Goal: Task Accomplishment & Management: Use online tool/utility

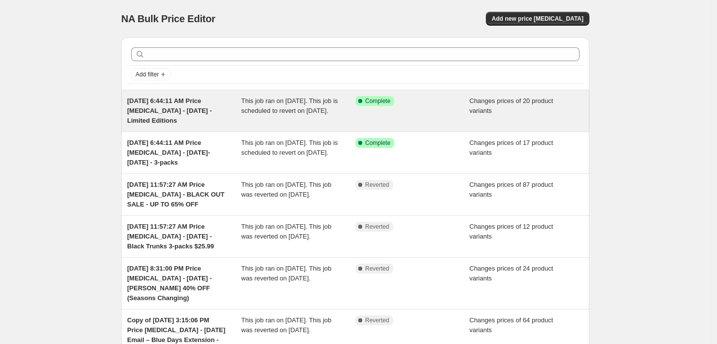
click at [430, 124] on div "Success Complete Complete" at bounding box center [412, 111] width 114 height 30
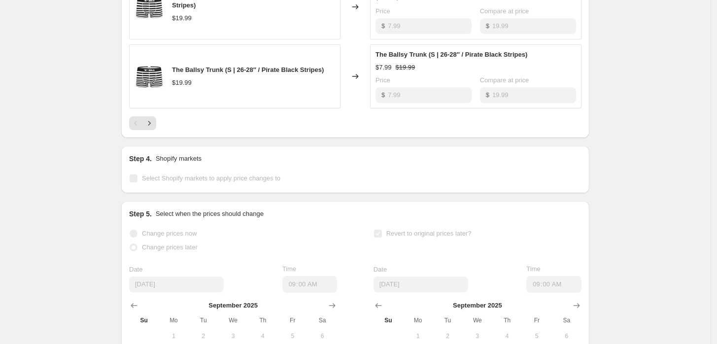
scroll to position [737, 0]
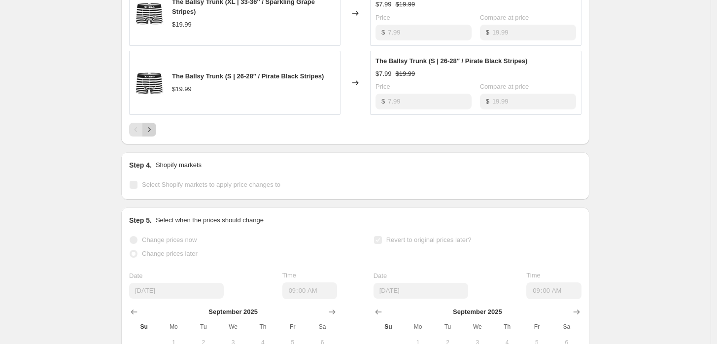
click at [151, 134] on icon "Next" at bounding box center [149, 130] width 10 height 10
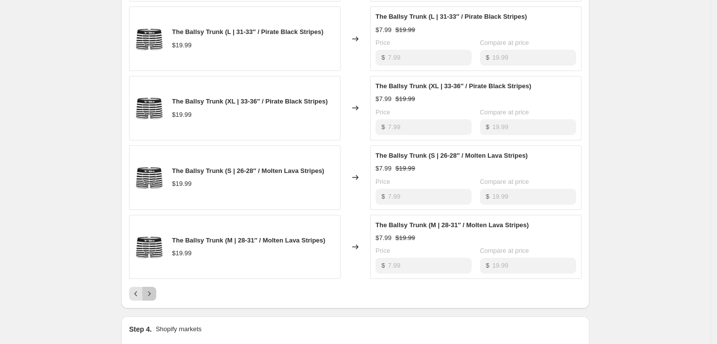
click at [151, 296] on icon "Next" at bounding box center [149, 294] width 2 height 4
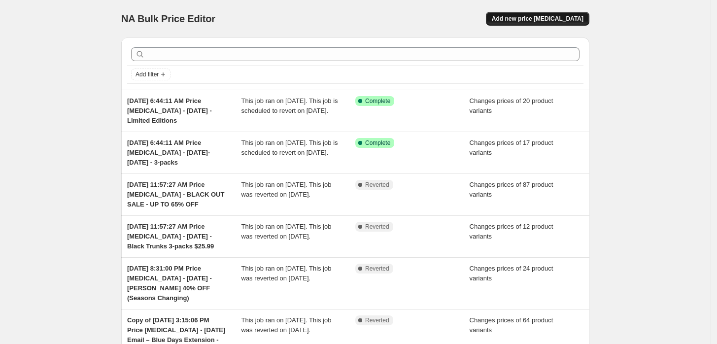
click at [533, 18] on span "Add new price [MEDICAL_DATA]" at bounding box center [538, 19] width 92 height 8
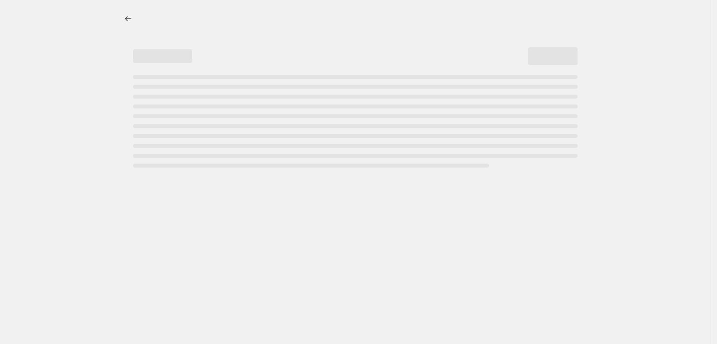
select select "percentage"
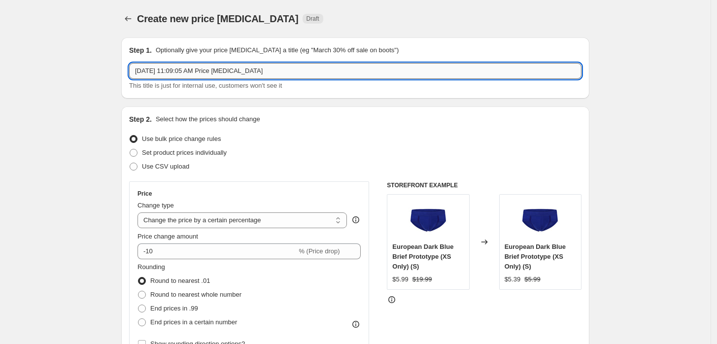
click at [297, 69] on input "[DATE] 11:09:05 AM Price [MEDICAL_DATA]" at bounding box center [355, 71] width 452 height 16
type input "[DATE] 11:09:05 AM Price [MEDICAL_DATA] - Limited editions - [DATE]"
click at [199, 156] on span "Set product prices individually" at bounding box center [184, 152] width 85 height 7
click at [130, 149] on input "Set product prices individually" at bounding box center [130, 149] width 0 height 0
radio input "true"
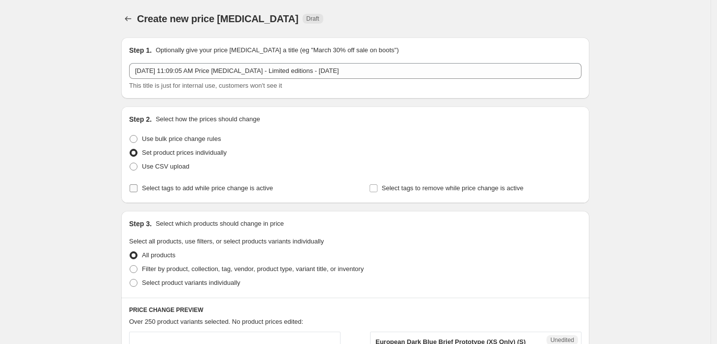
click at [229, 194] on label "Select tags to add while price change is active" at bounding box center [201, 188] width 144 height 14
click at [137, 192] on input "Select tags to add while price change is active" at bounding box center [134, 188] width 8 height 8
checkbox input "true"
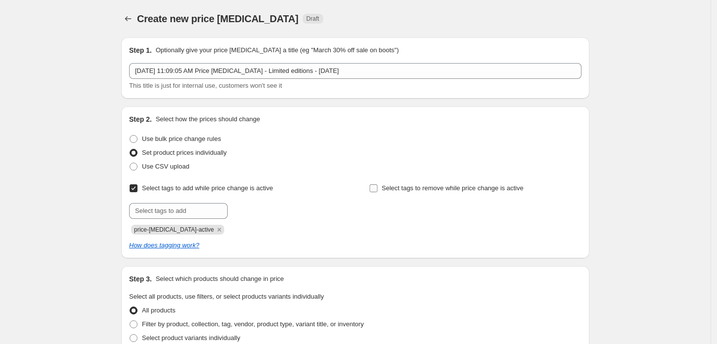
click at [416, 191] on span "Select tags to remove while price change is active" at bounding box center [453, 187] width 142 height 7
click at [377, 191] on input "Select tags to remove while price change is active" at bounding box center [373, 188] width 8 height 8
checkbox input "true"
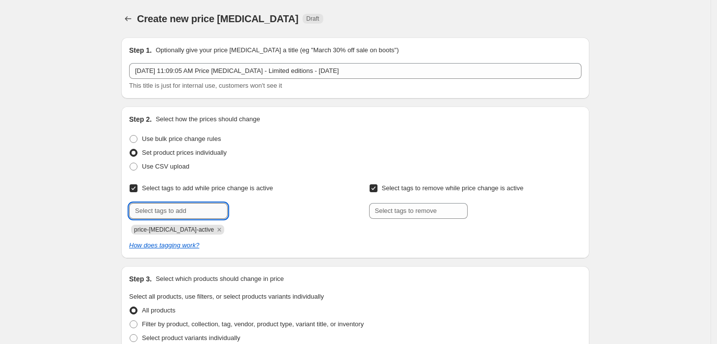
click at [168, 213] on input "text" at bounding box center [178, 211] width 99 height 16
type input "dc"
click at [248, 203] on button "Add dc" at bounding box center [246, 210] width 32 height 14
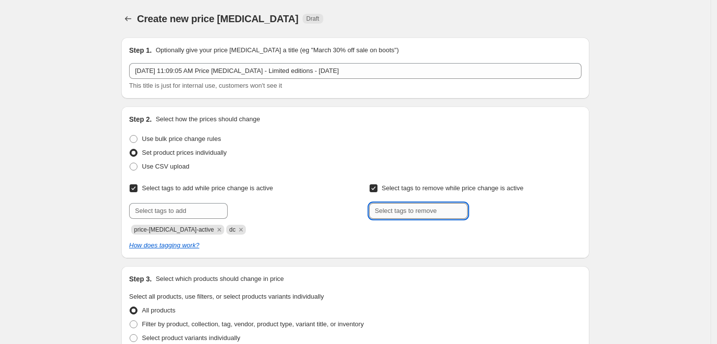
click at [399, 210] on input "text" at bounding box center [418, 211] width 99 height 16
type input "dc"
click at [477, 212] on button "Add dc" at bounding box center [486, 210] width 32 height 14
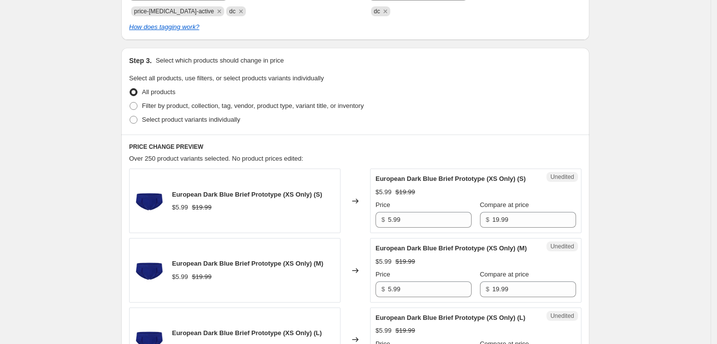
scroll to position [219, 0]
click at [179, 120] on span "Select product variants individually" at bounding box center [191, 118] width 98 height 7
click at [130, 116] on input "Select product variants individually" at bounding box center [130, 115] width 0 height 0
radio input "true"
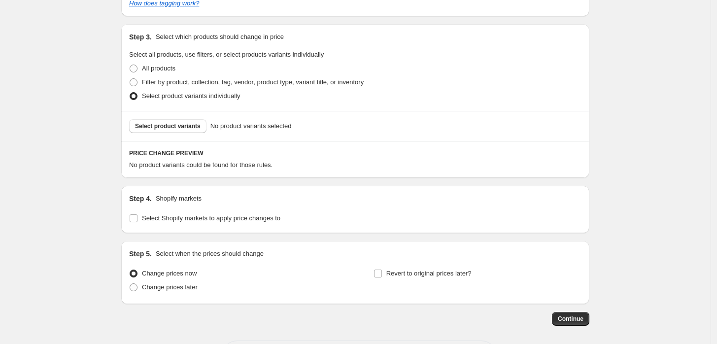
scroll to position [284, 0]
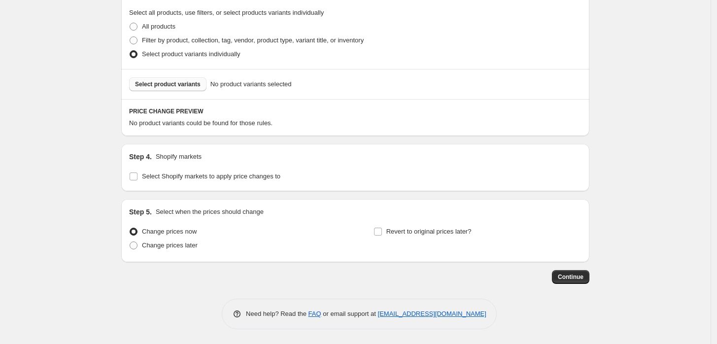
click at [159, 83] on span "Select product variants" at bounding box center [168, 84] width 66 height 8
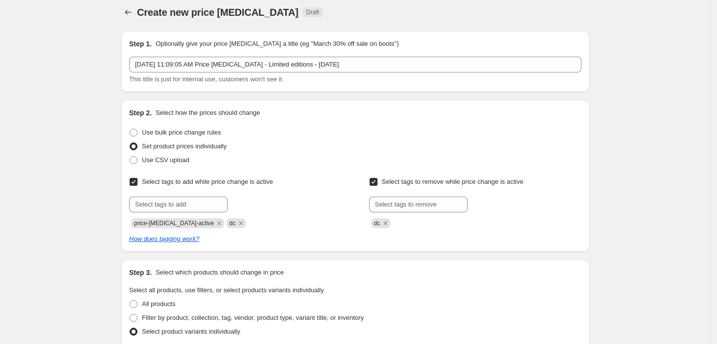
scroll to position [0, 0]
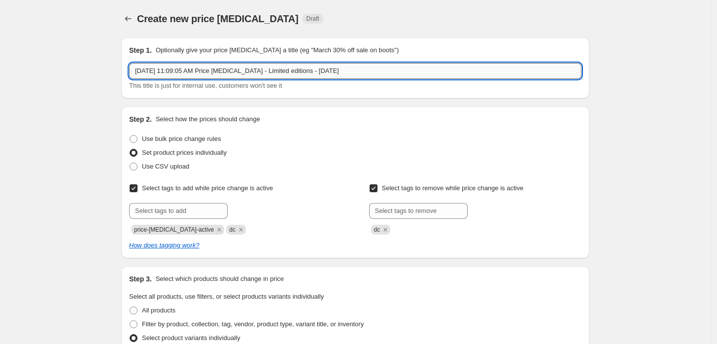
click at [350, 71] on input "Sep 28, 2025, 11:09:05 AM Price change job - Limited editions - 28 Sept" at bounding box center [355, 71] width 452 height 16
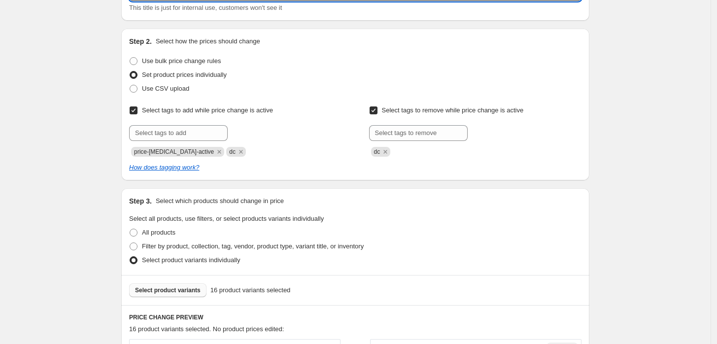
scroll to position [328, 0]
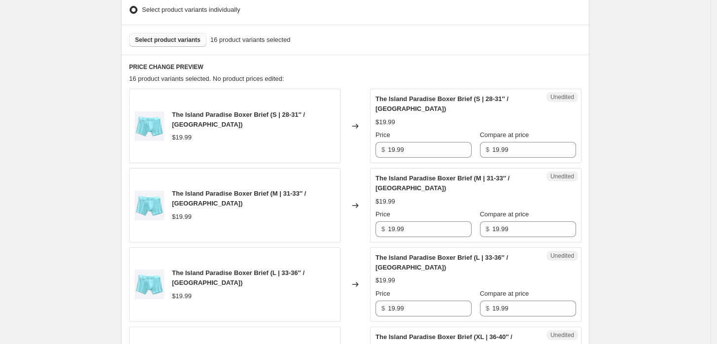
type input "[DATE] 11:09:05 AM Price [MEDICAL_DATA] - Limited editions - [DATE] (section on…"
click at [452, 140] on div "Price $ 19.99" at bounding box center [423, 144] width 96 height 28
click at [450, 145] on input "19.99" at bounding box center [430, 150] width 84 height 16
type input "1"
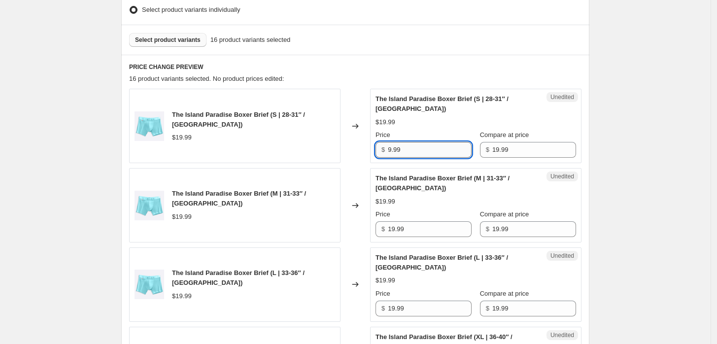
type input "9.99"
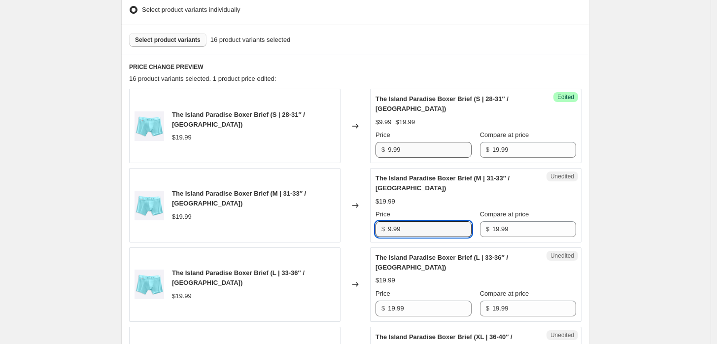
type input "9.99"
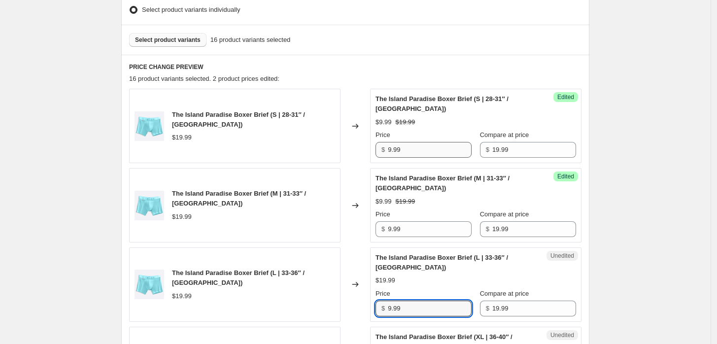
type input "9.99"
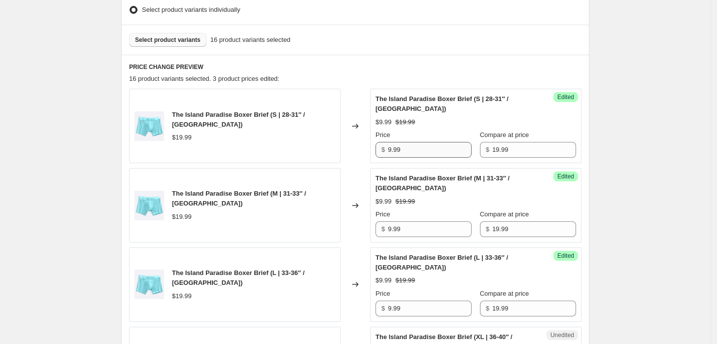
scroll to position [543, 0]
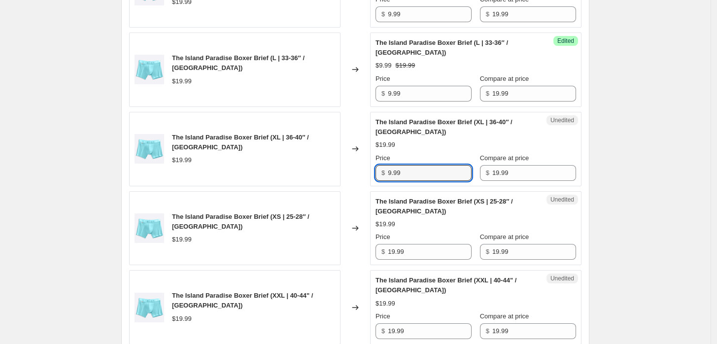
type input "9.99"
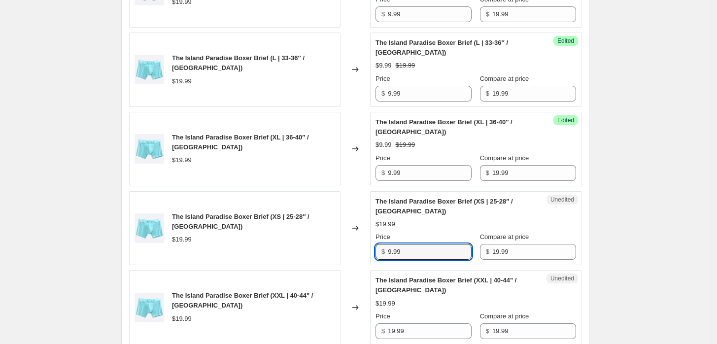
type input "9.99"
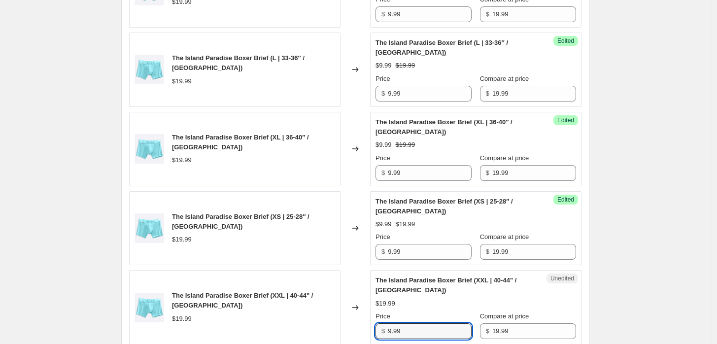
type input "9.99"
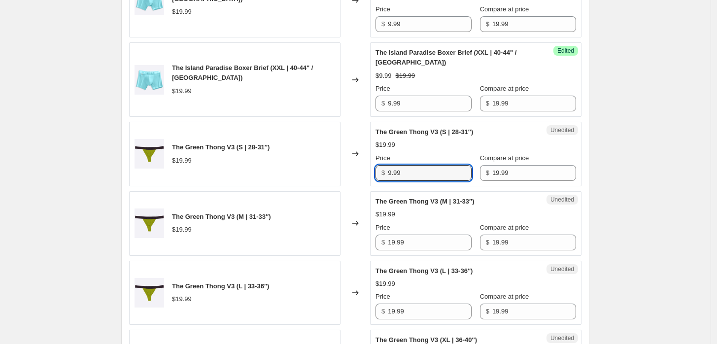
type input "9.99"
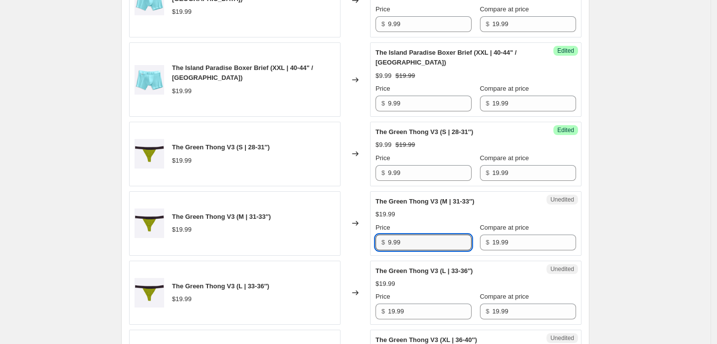
type input "9.99"
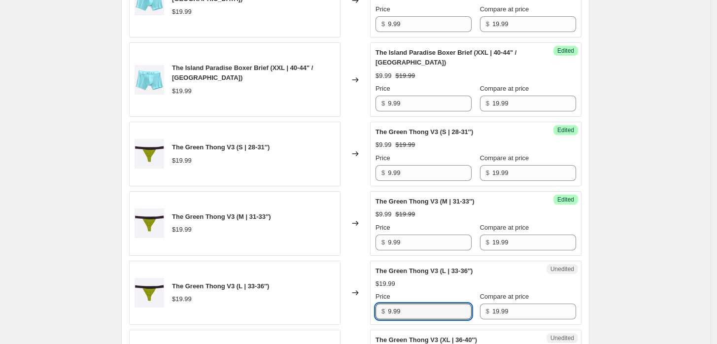
type input "9.99"
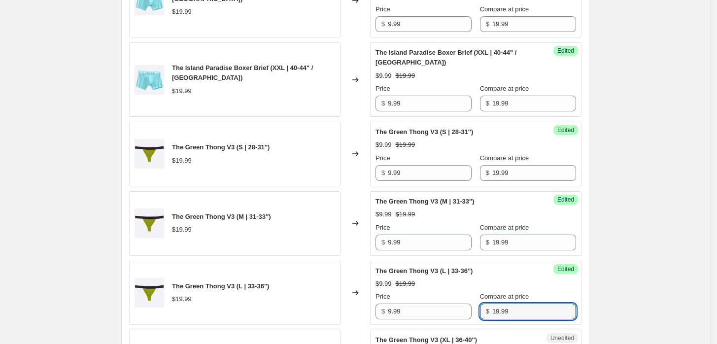
scroll to position [978, 0]
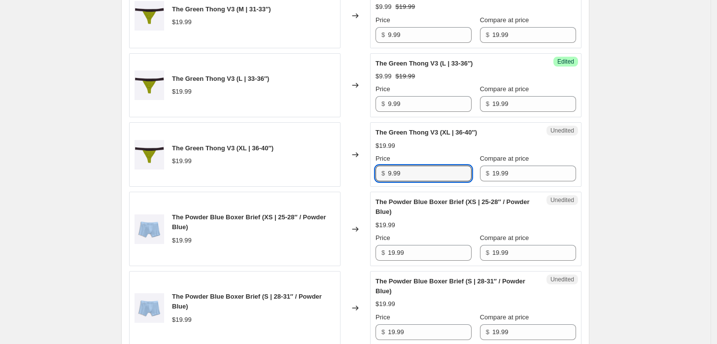
type input "9.99"
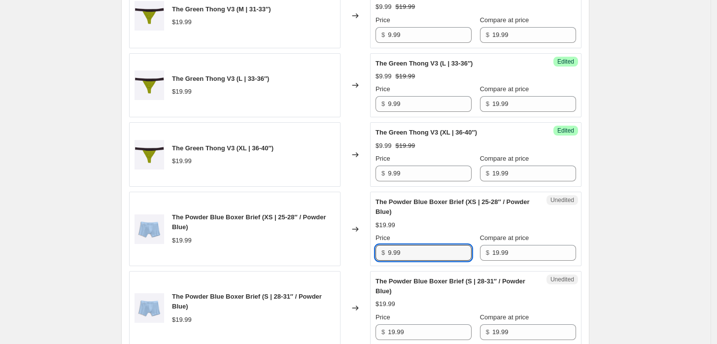
type input "9.99"
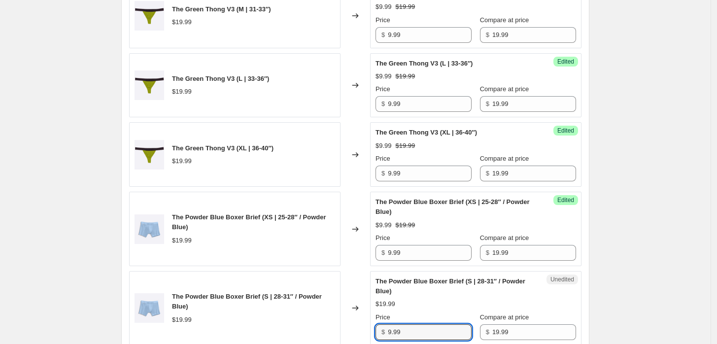
type input "9.99"
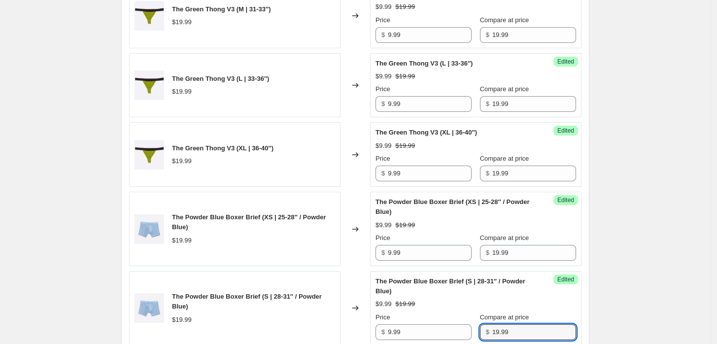
scroll to position [1215, 0]
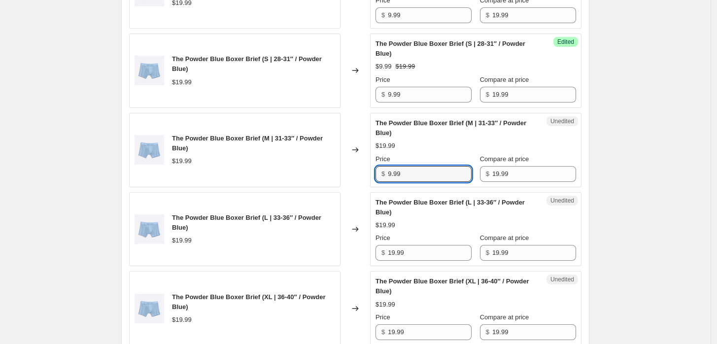
type input "9.99"
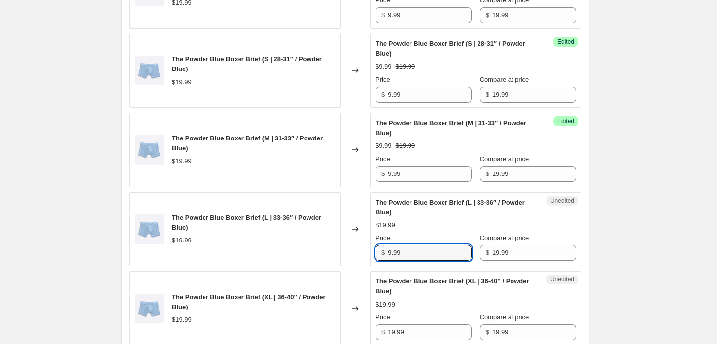
type input "9.99"
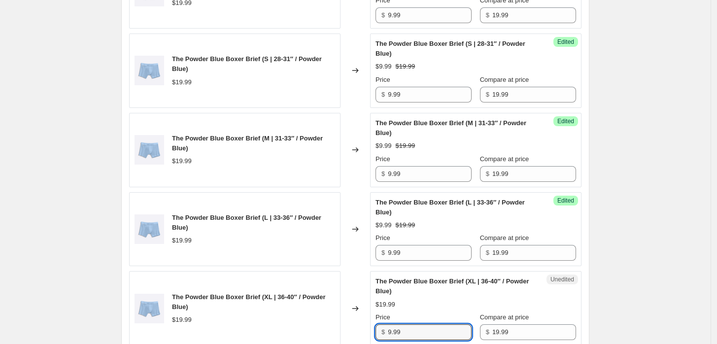
type input "9.99"
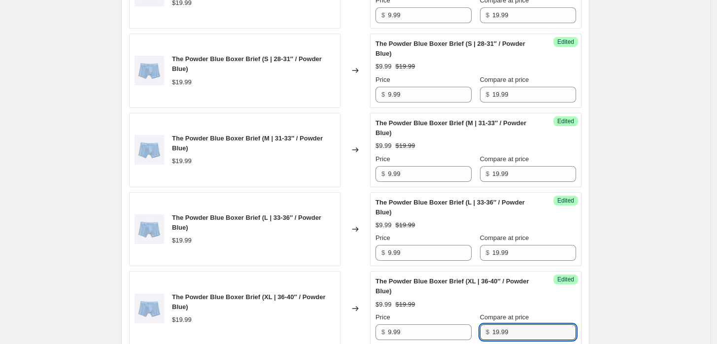
scroll to position [1453, 0]
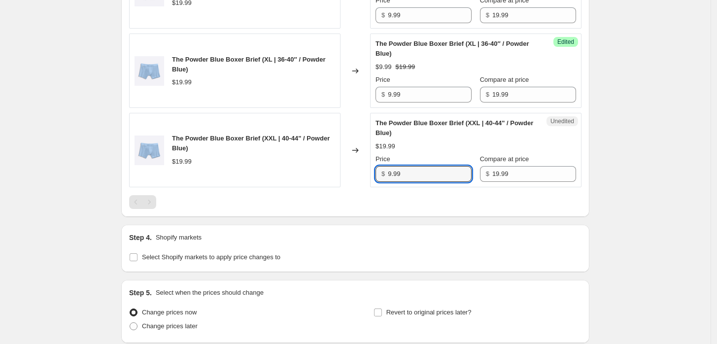
type input "9.99"
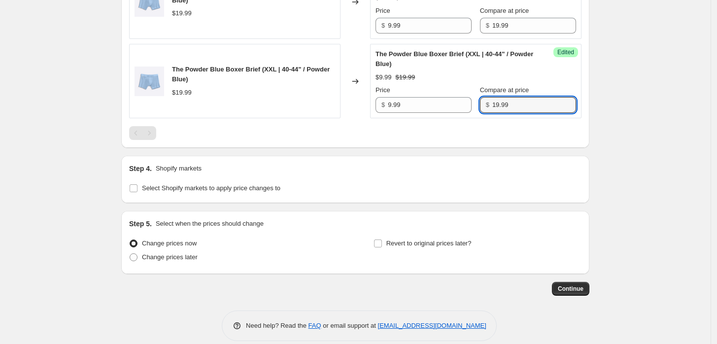
scroll to position [1531, 0]
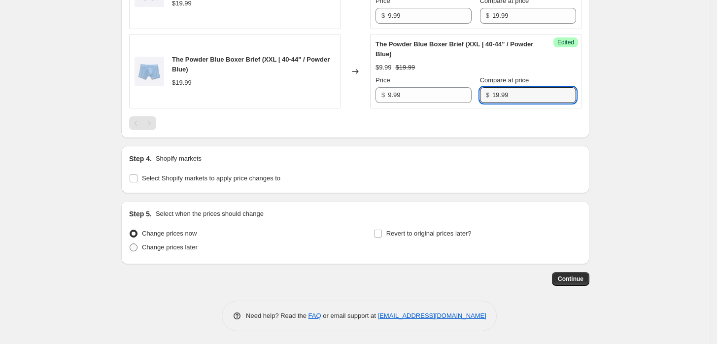
click at [187, 245] on span "Change prices later" at bounding box center [170, 246] width 56 height 7
click at [130, 244] on input "Change prices later" at bounding box center [130, 243] width 0 height 0
radio input "true"
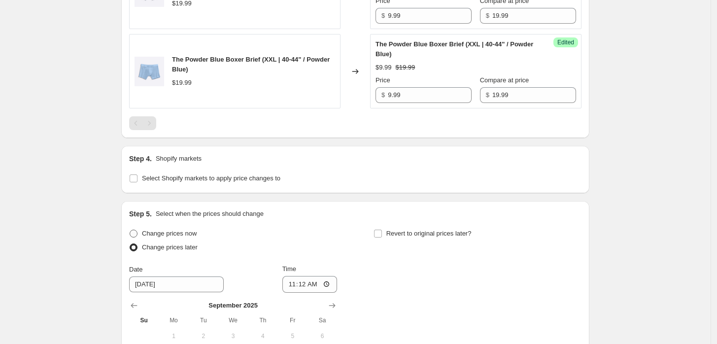
click at [180, 234] on span "Change prices now" at bounding box center [169, 233] width 55 height 7
click at [130, 230] on input "Change prices now" at bounding box center [130, 230] width 0 height 0
radio input "true"
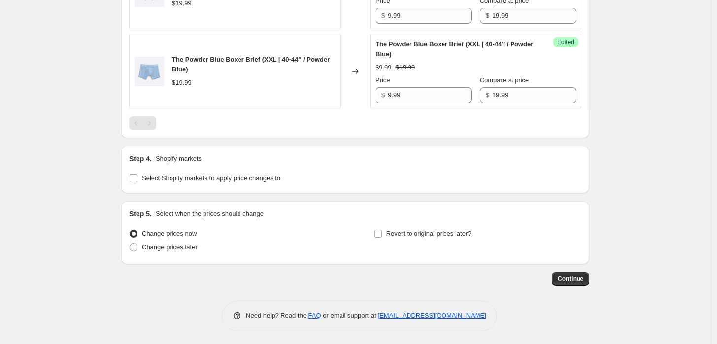
click at [369, 230] on div "Change prices now Change prices later Revert to original prices later?" at bounding box center [355, 242] width 452 height 30
click at [389, 232] on span "Revert to original prices later?" at bounding box center [428, 233] width 85 height 7
click at [382, 232] on input "Revert to original prices later?" at bounding box center [378, 234] width 8 height 8
checkbox input "true"
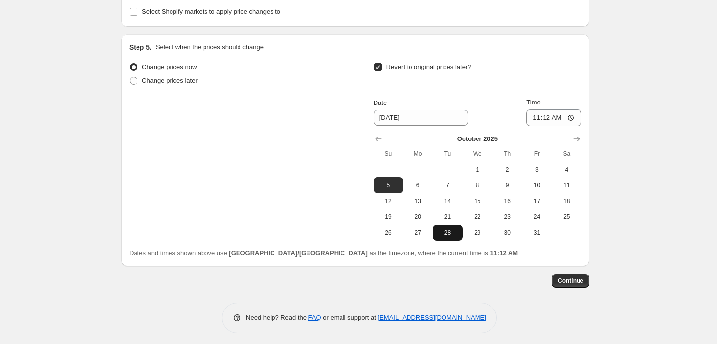
scroll to position [1699, 0]
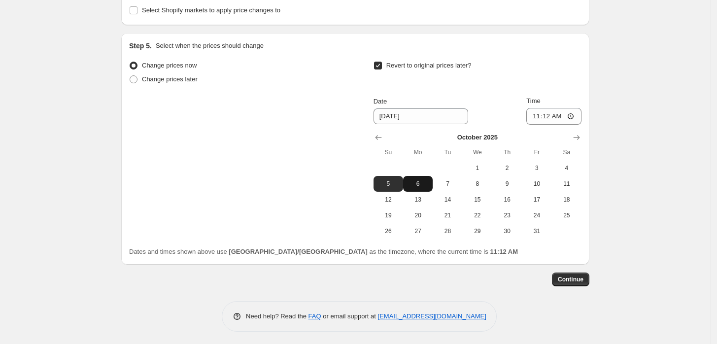
click at [421, 183] on span "6" at bounding box center [418, 184] width 22 height 8
click at [383, 136] on icon "Show previous month, September 2025" at bounding box center [378, 137] width 10 height 10
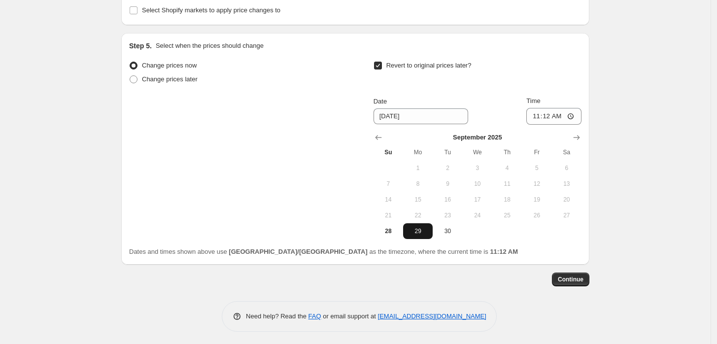
click at [425, 229] on span "29" at bounding box center [418, 231] width 22 height 8
type input "[DATE]"
click at [579, 279] on span "Continue" at bounding box center [571, 279] width 26 height 8
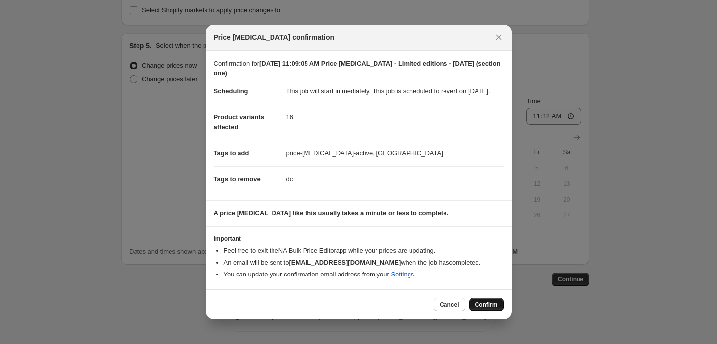
click at [491, 308] on span "Confirm" at bounding box center [486, 304] width 23 height 8
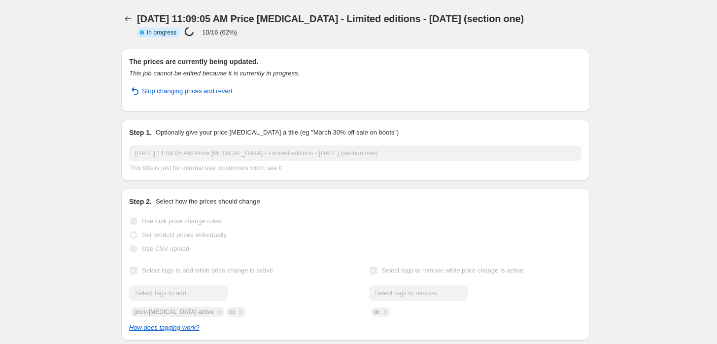
drag, startPoint x: 526, startPoint y: 18, endPoint x: 342, endPoint y: 20, distance: 184.2
click at [342, 20] on div "Sep 28, 2025, 11:09:05 AM Price change job - Limited editions - 28 Sept (sectio…" at bounding box center [359, 24] width 444 height 25
copy span "- Limited editions - 28 Sept (section one)"
click at [130, 20] on icon "Price change jobs" at bounding box center [128, 19] width 10 height 10
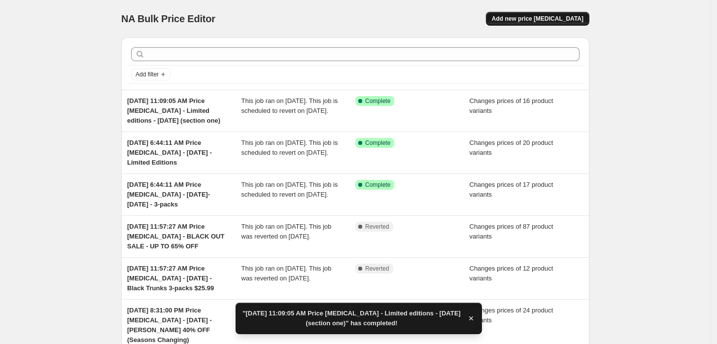
click at [572, 21] on span "Add new price [MEDICAL_DATA]" at bounding box center [538, 19] width 92 height 8
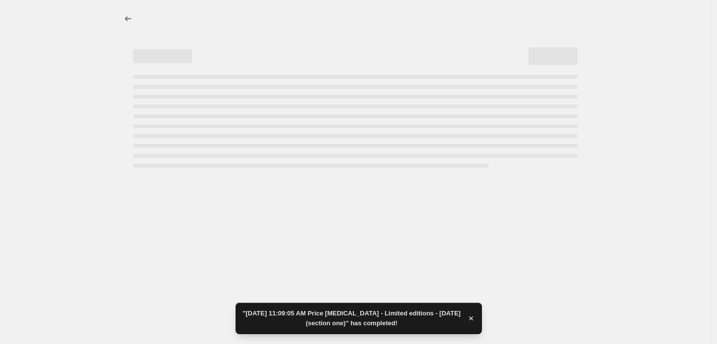
select select "percentage"
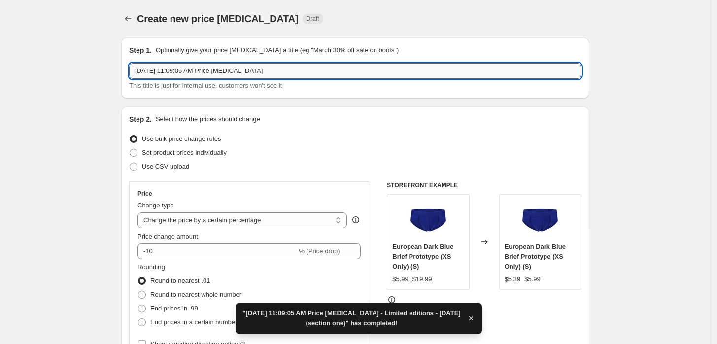
click at [265, 70] on input "Sep 28, 2025, 11:09:05 AM Price change job" at bounding box center [355, 71] width 452 height 16
paste input "- Limited editions - 28 Sept (section one)"
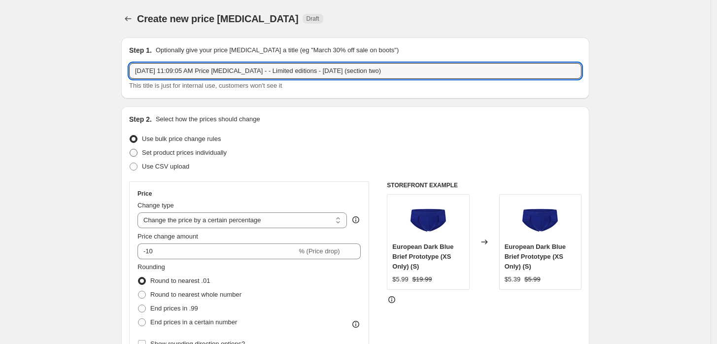
type input "[DATE] 11:09:05 AM Price [MEDICAL_DATA] - - Limited editions - [DATE] (section …"
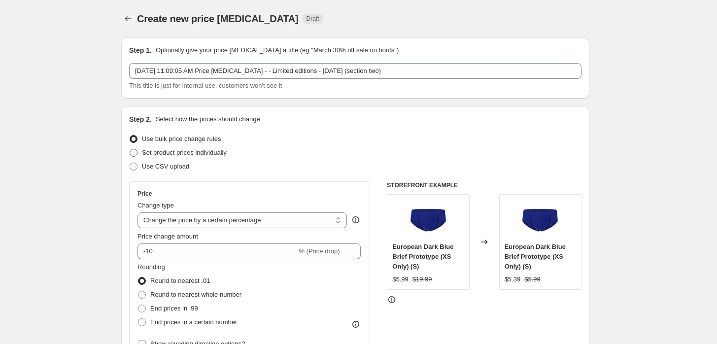
click at [176, 150] on span "Set product prices individually" at bounding box center [184, 152] width 85 height 7
click at [130, 149] on input "Set product prices individually" at bounding box center [130, 149] width 0 height 0
radio input "true"
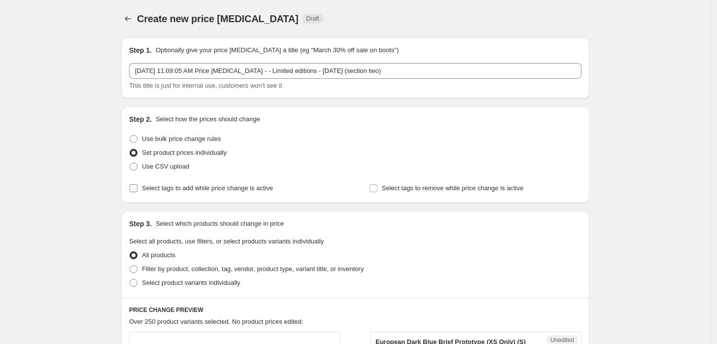
click at [203, 185] on span "Select tags to add while price change is active" at bounding box center [207, 188] width 131 height 10
click at [137, 185] on input "Select tags to add while price change is active" at bounding box center [134, 188] width 8 height 8
checkbox input "true"
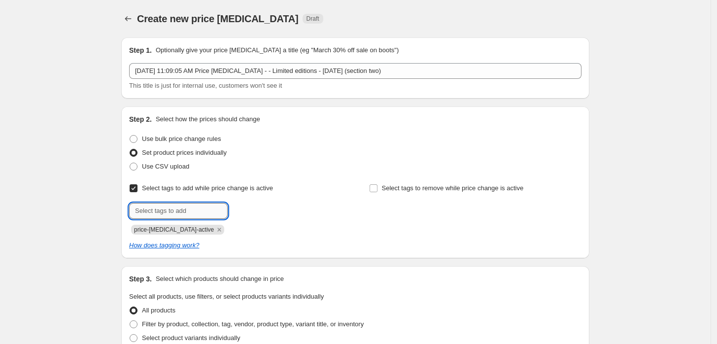
click at [198, 213] on input "text" at bounding box center [178, 211] width 99 height 16
type input "dc"
click at [239, 213] on b "Add" at bounding box center [241, 209] width 11 height 7
click at [426, 189] on span "Select tags to remove while price change is active" at bounding box center [453, 187] width 142 height 7
click at [377, 189] on input "Select tags to remove while price change is active" at bounding box center [373, 188] width 8 height 8
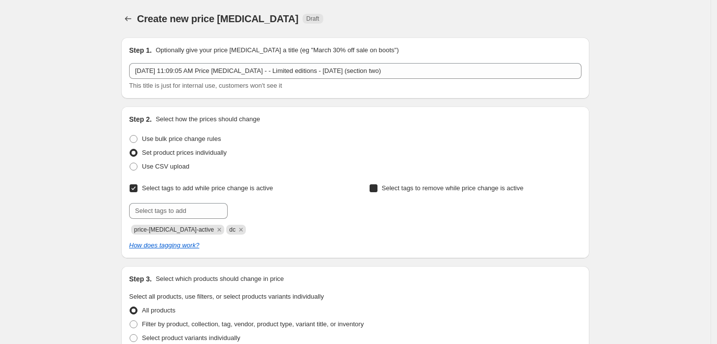
checkbox input "true"
click at [423, 210] on input "text" at bounding box center [418, 211] width 99 height 16
type input "dc"
click at [477, 217] on div "dc Add dc" at bounding box center [475, 211] width 212 height 16
click at [484, 213] on b "Add" at bounding box center [481, 209] width 11 height 7
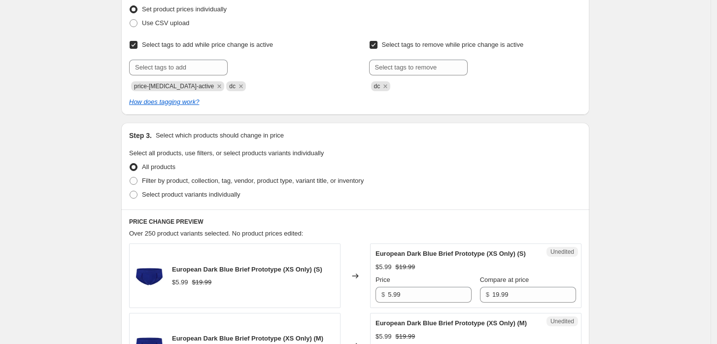
scroll to position [219, 0]
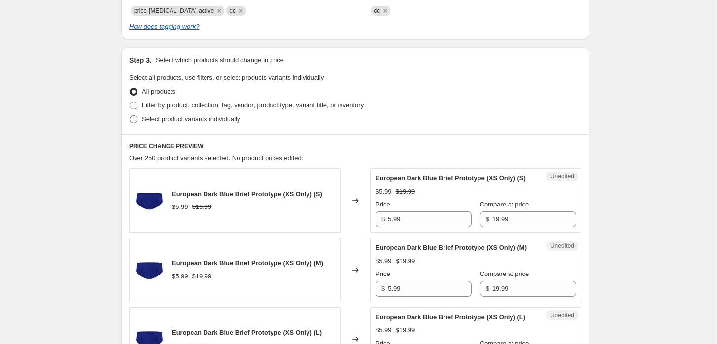
click at [181, 120] on span "Select product variants individually" at bounding box center [191, 118] width 98 height 7
click at [130, 116] on input "Select product variants individually" at bounding box center [130, 115] width 0 height 0
radio input "true"
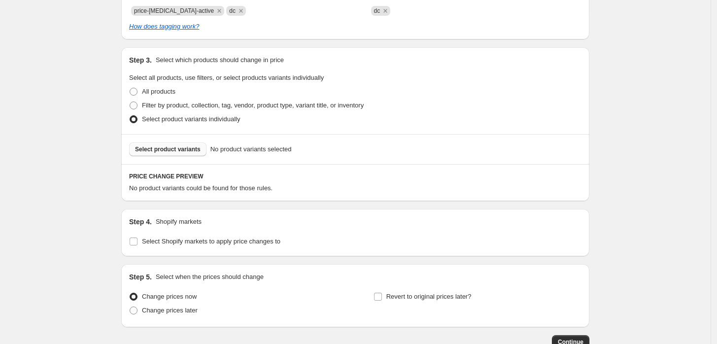
click at [174, 150] on span "Select product variants" at bounding box center [168, 149] width 66 height 8
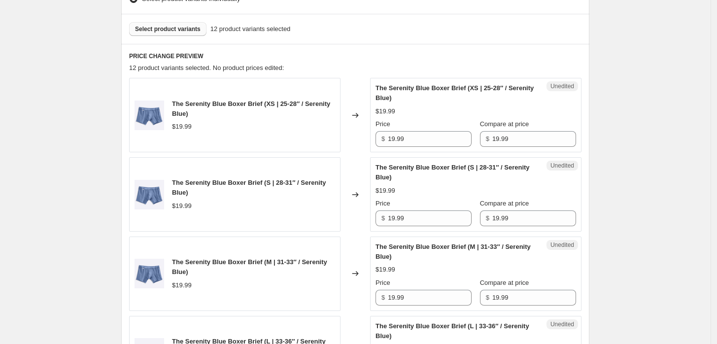
scroll to position [383, 0]
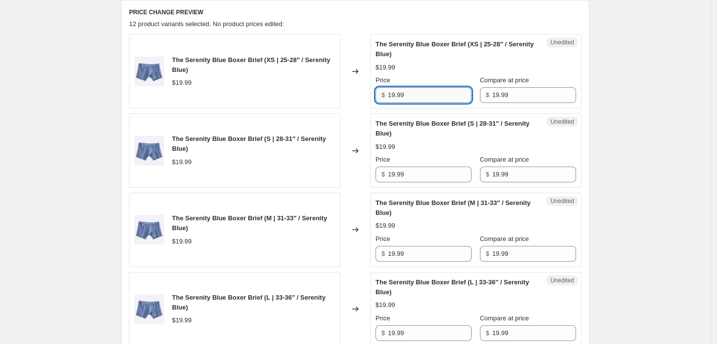
click at [431, 95] on input "19.99" at bounding box center [430, 95] width 84 height 16
type input "9.99"
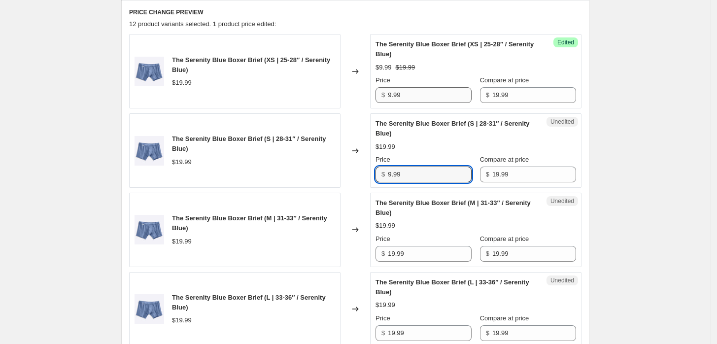
type input "9.99"
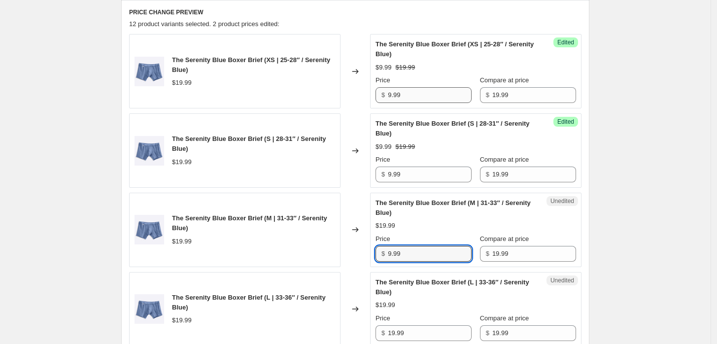
type input "9.99"
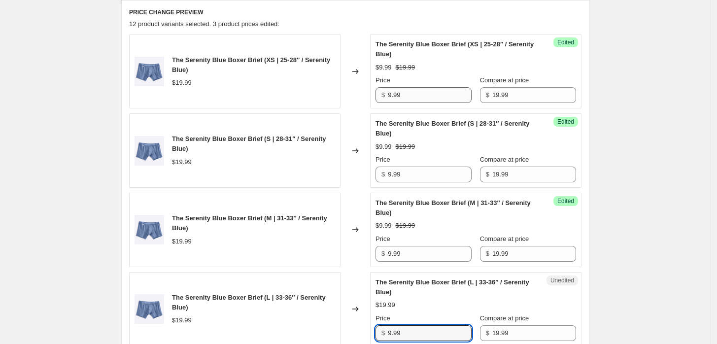
type input "9.99"
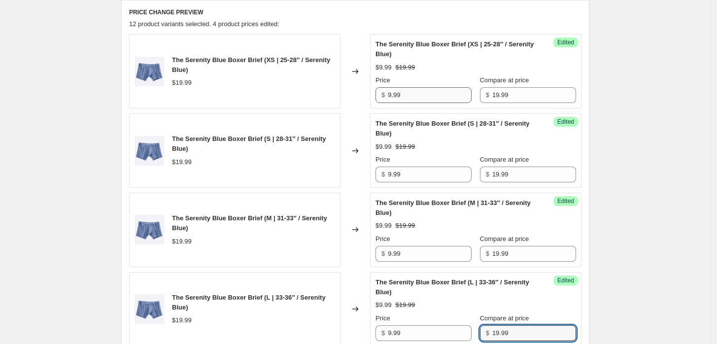
scroll to position [622, 0]
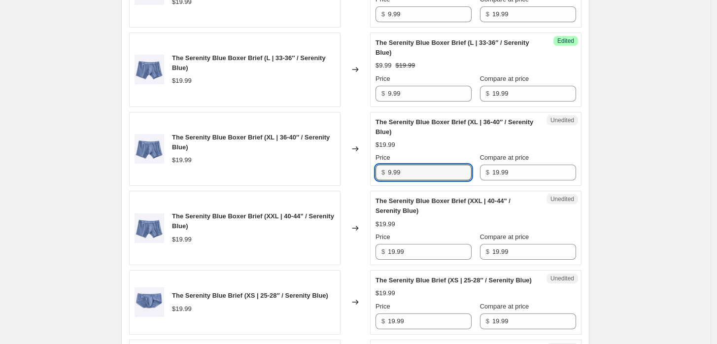
type input "9.99"
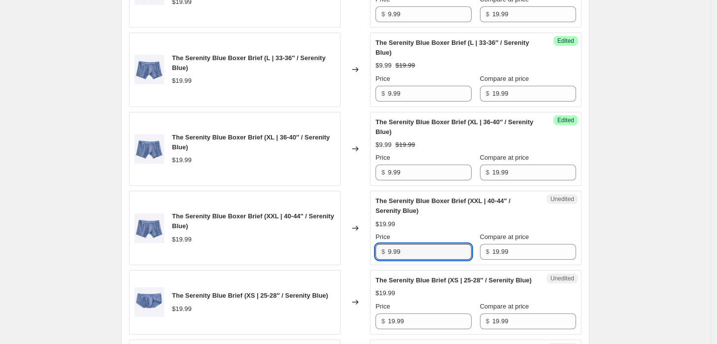
type input "9.99"
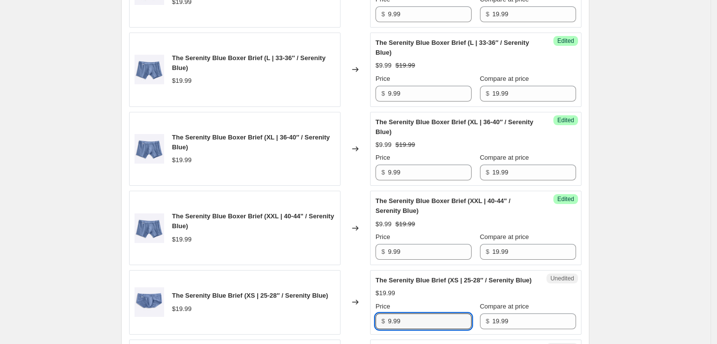
type input "9.99"
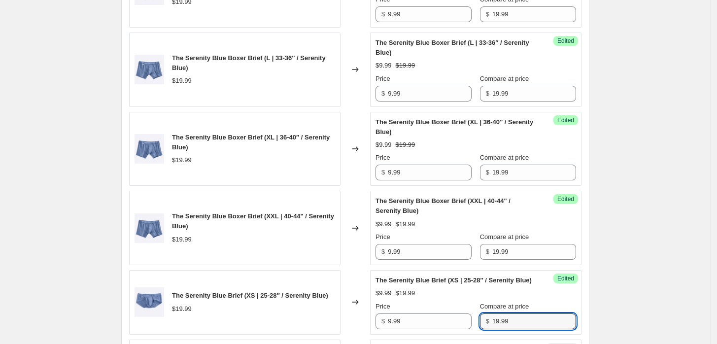
scroll to position [859, 0]
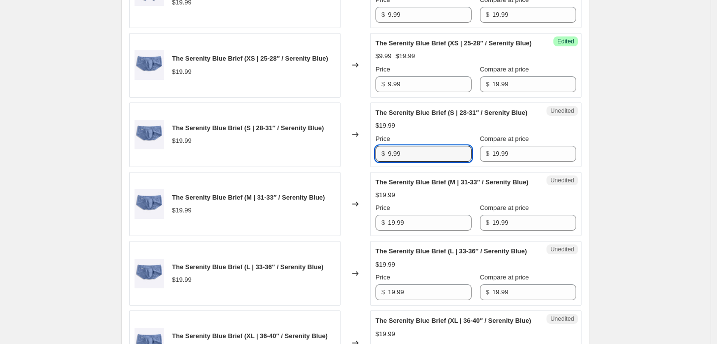
type input "9.99"
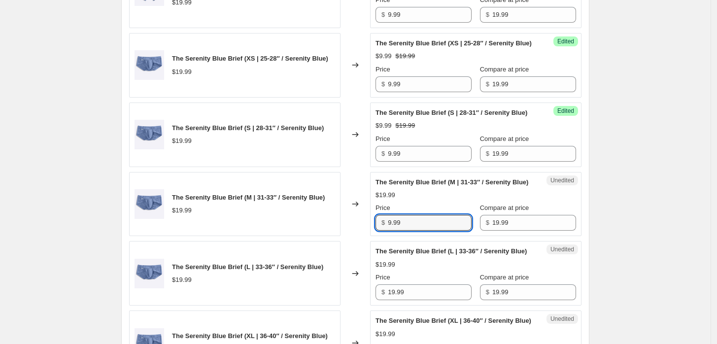
type input "9.99"
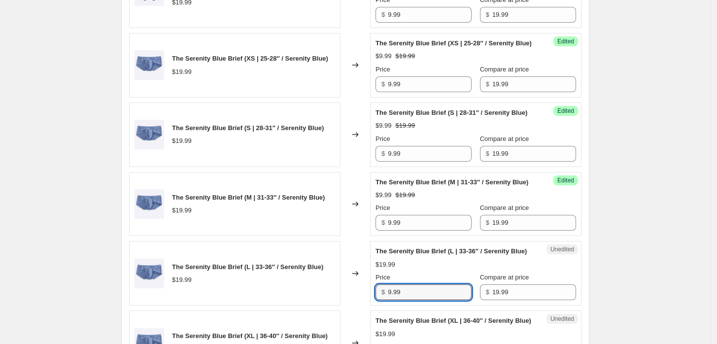
type input "9.99"
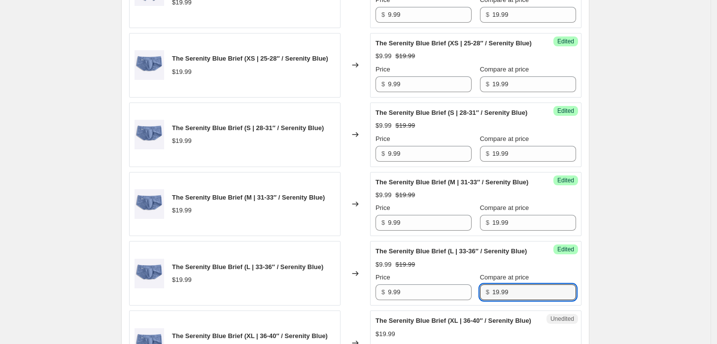
scroll to position [1096, 0]
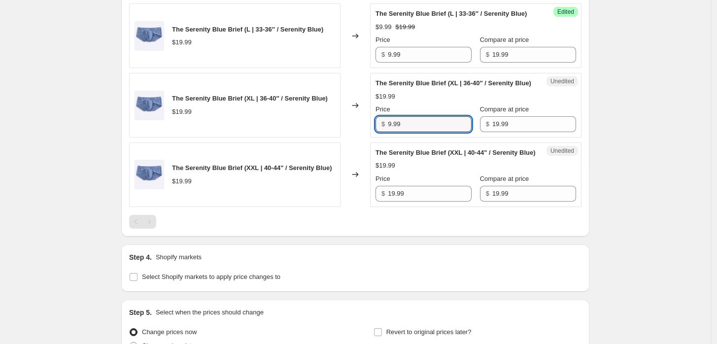
type input "9.99"
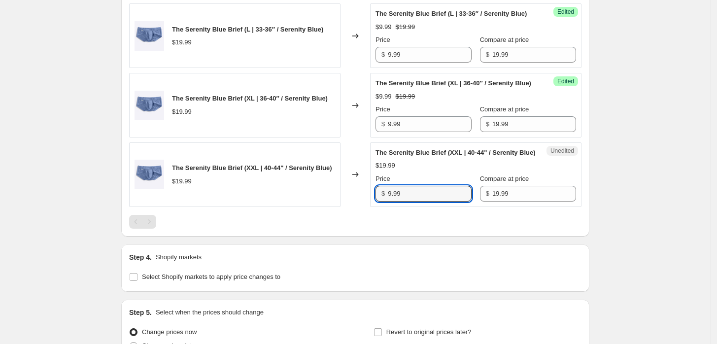
type input "9.99"
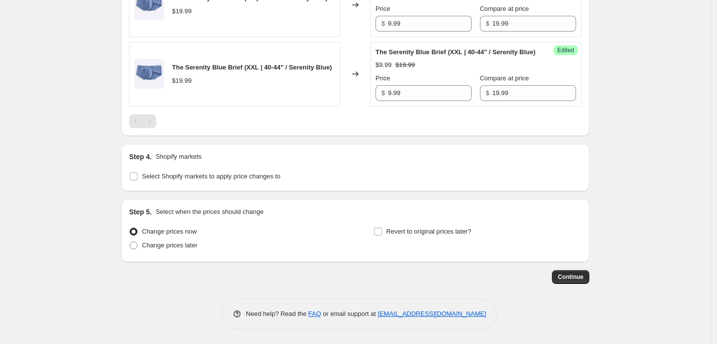
scroll to position [1254, 0]
click at [407, 231] on span "Revert to original prices later?" at bounding box center [428, 231] width 85 height 7
click at [382, 231] on input "Revert to original prices later?" at bounding box center [378, 232] width 8 height 8
checkbox input "true"
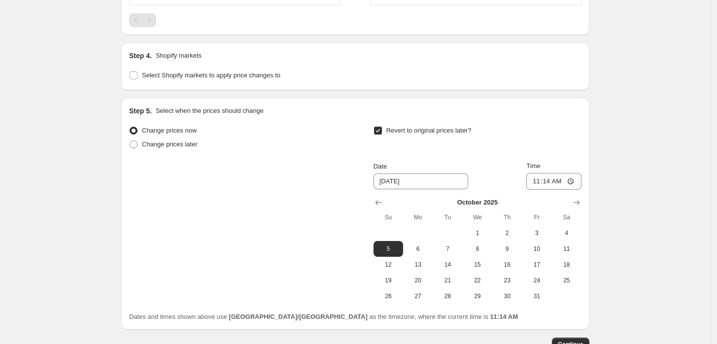
scroll to position [1419, 0]
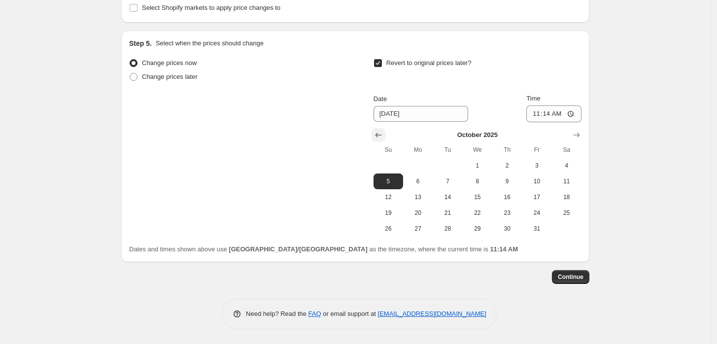
click at [377, 140] on icon "Show previous month, September 2025" at bounding box center [378, 135] width 10 height 10
click at [420, 232] on span "29" at bounding box center [418, 229] width 22 height 8
type input "[DATE]"
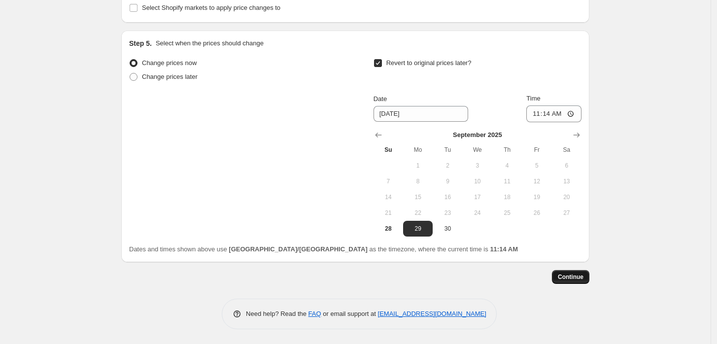
click at [572, 281] on span "Continue" at bounding box center [571, 277] width 26 height 8
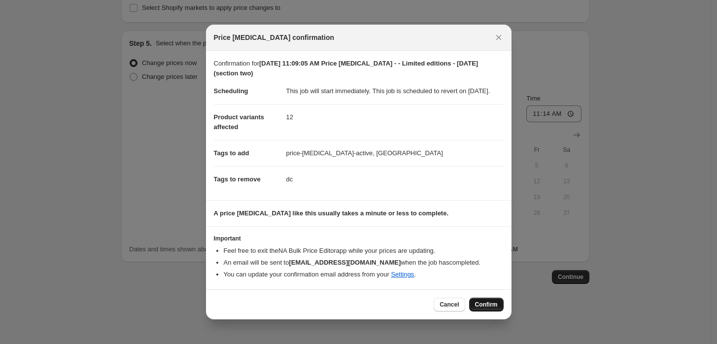
click at [485, 308] on span "Confirm" at bounding box center [486, 304] width 23 height 8
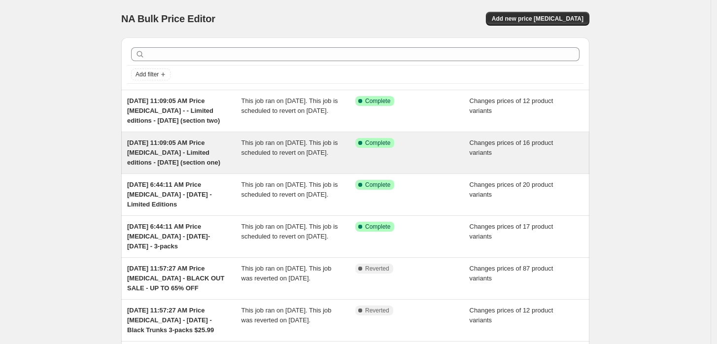
click at [283, 148] on span "This job ran on [DATE]. This job is scheduled to revert on [DATE]." at bounding box center [289, 147] width 97 height 17
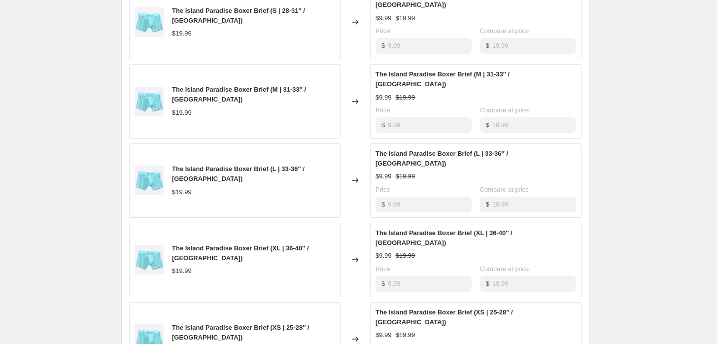
scroll to position [821, 0]
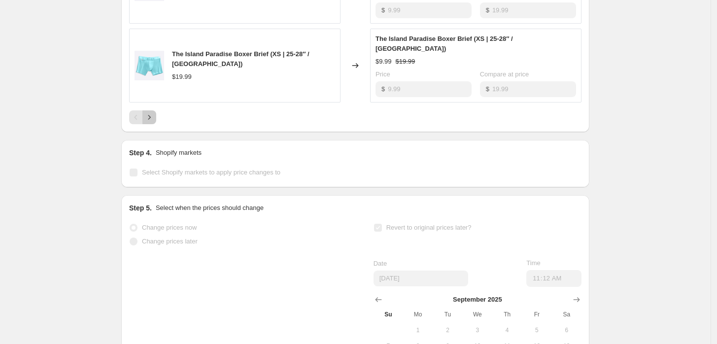
click at [153, 112] on icon "Next" at bounding box center [149, 117] width 10 height 10
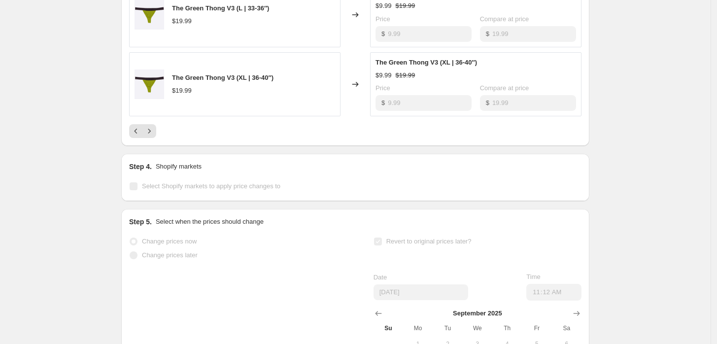
scroll to position [766, 0]
click at [156, 126] on button "Next" at bounding box center [149, 133] width 14 height 14
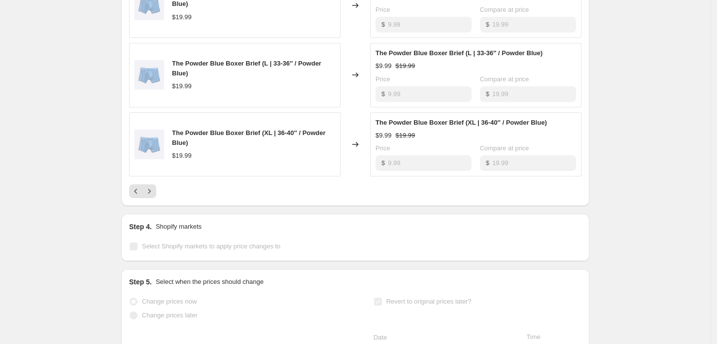
scroll to position [711, 0]
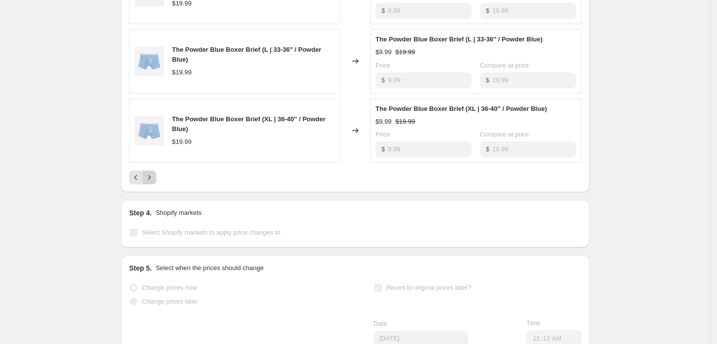
click at [154, 175] on icon "Next" at bounding box center [149, 177] width 10 height 10
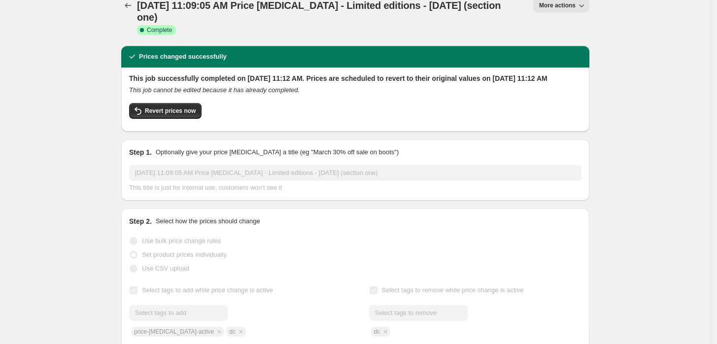
scroll to position [0, 0]
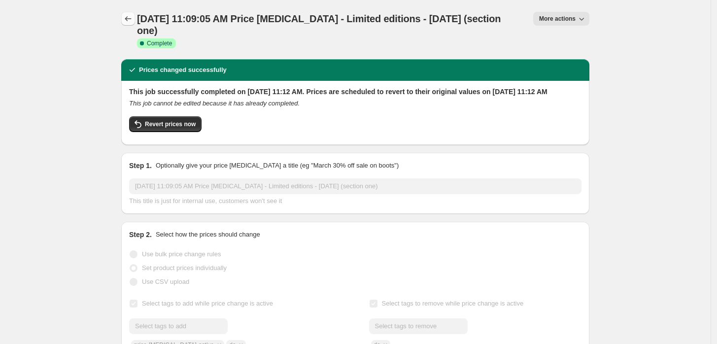
drag, startPoint x: 121, startPoint y: 17, endPoint x: 127, endPoint y: 16, distance: 5.9
click at [127, 16] on icon "Price change jobs" at bounding box center [128, 19] width 10 height 10
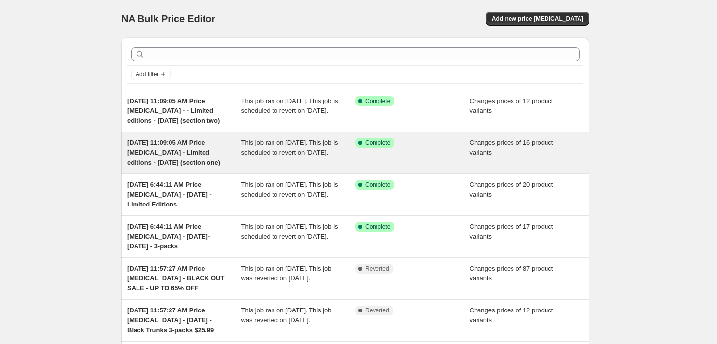
click at [228, 153] on div "[DATE] 11:09:05 AM Price [MEDICAL_DATA] - Limited editions - [DATE] (section on…" at bounding box center [184, 153] width 114 height 30
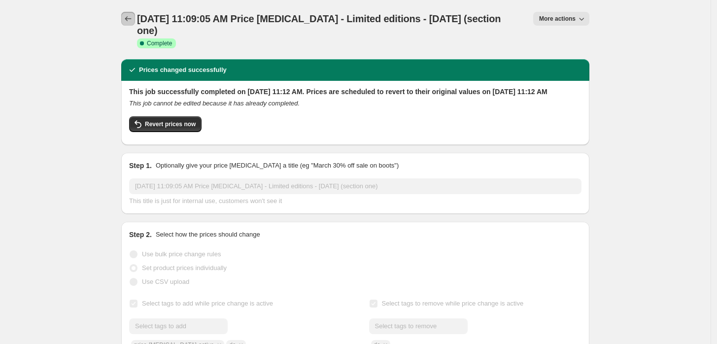
click at [126, 20] on icon "Price change jobs" at bounding box center [128, 19] width 10 height 10
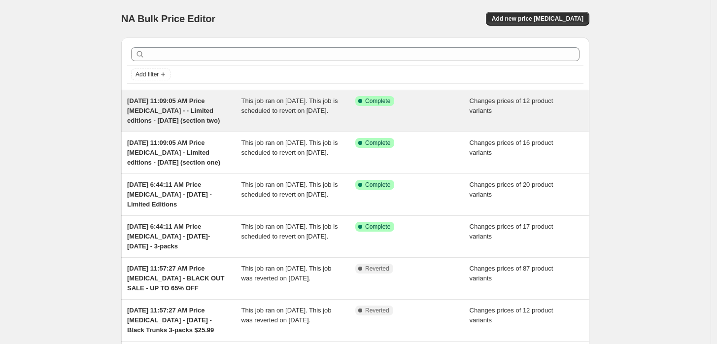
click at [165, 102] on span "[DATE] 11:09:05 AM Price [MEDICAL_DATA] - - Limited editions - [DATE] (section …" at bounding box center [173, 110] width 93 height 27
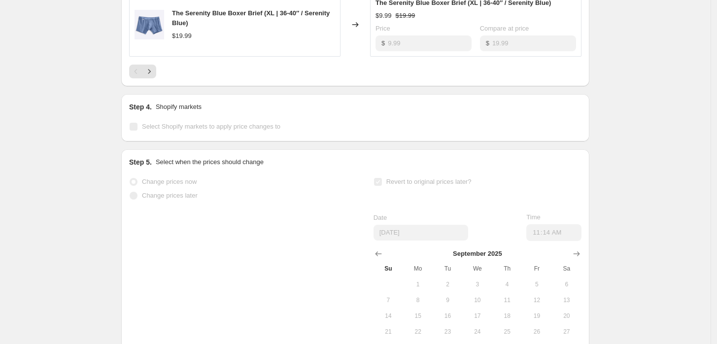
scroll to position [814, 0]
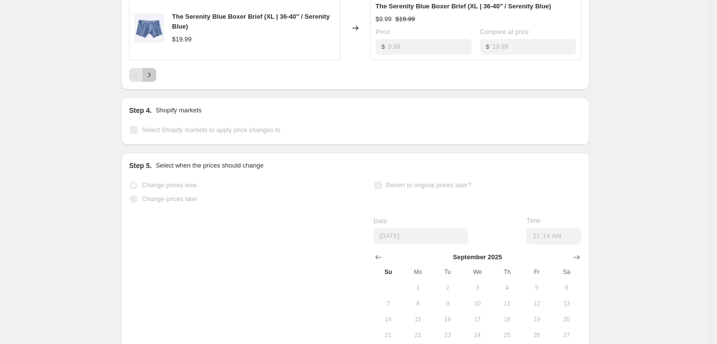
click at [156, 77] on button "Next" at bounding box center [149, 75] width 14 height 14
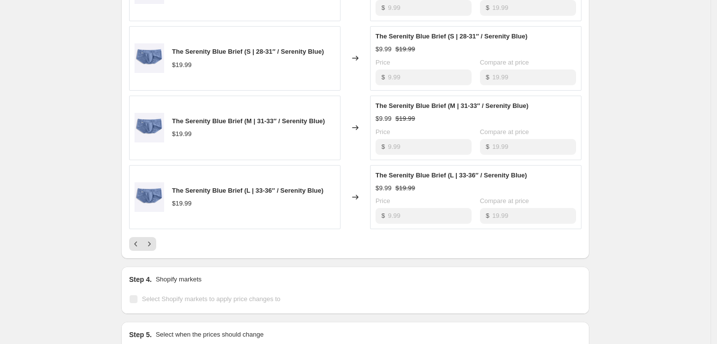
scroll to position [759, 0]
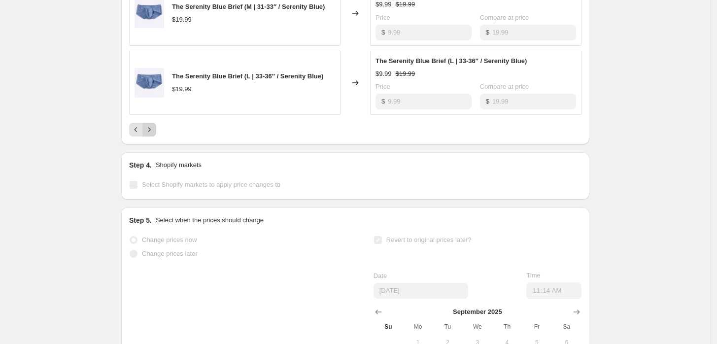
click at [158, 136] on div at bounding box center [355, 130] width 452 height 14
click at [156, 136] on button "Next" at bounding box center [149, 130] width 14 height 14
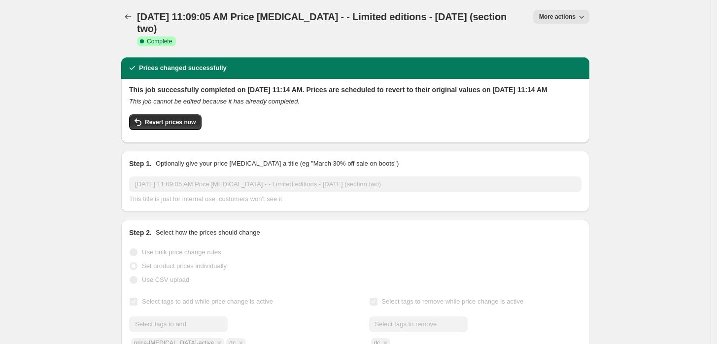
scroll to position [0, 0]
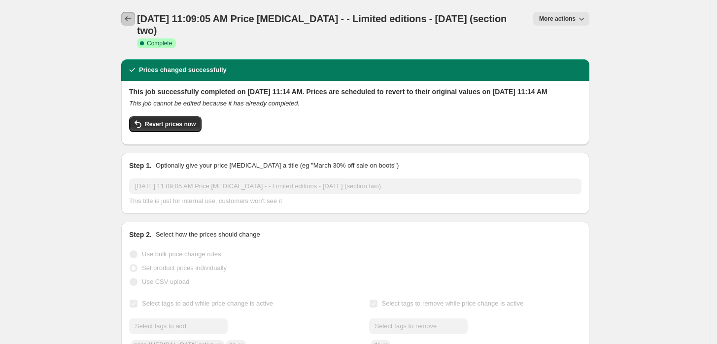
click at [130, 25] on button "Price change jobs" at bounding box center [128, 19] width 14 height 14
